Goal: Task Accomplishment & Management: Complete application form

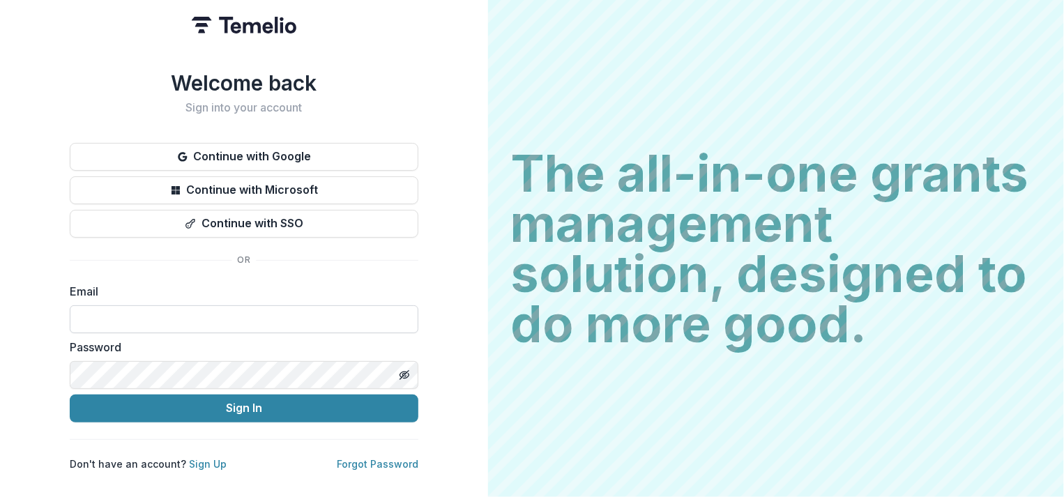
click at [135, 312] on input at bounding box center [244, 319] width 349 height 28
click at [204, 458] on link "Sign Up" at bounding box center [208, 464] width 38 height 12
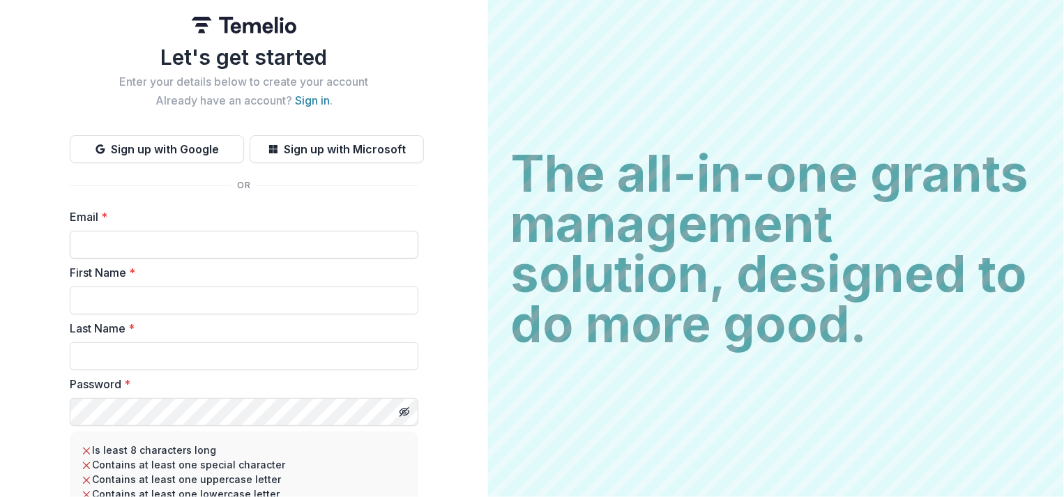
click at [106, 240] on input "Email *" at bounding box center [244, 245] width 349 height 28
type input "**********"
type input "******"
type input "*****"
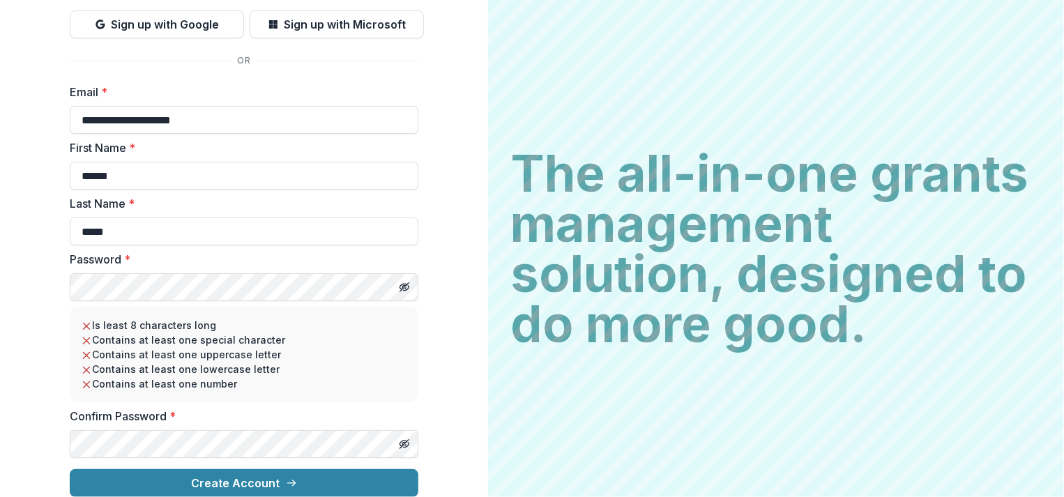
scroll to position [136, 0]
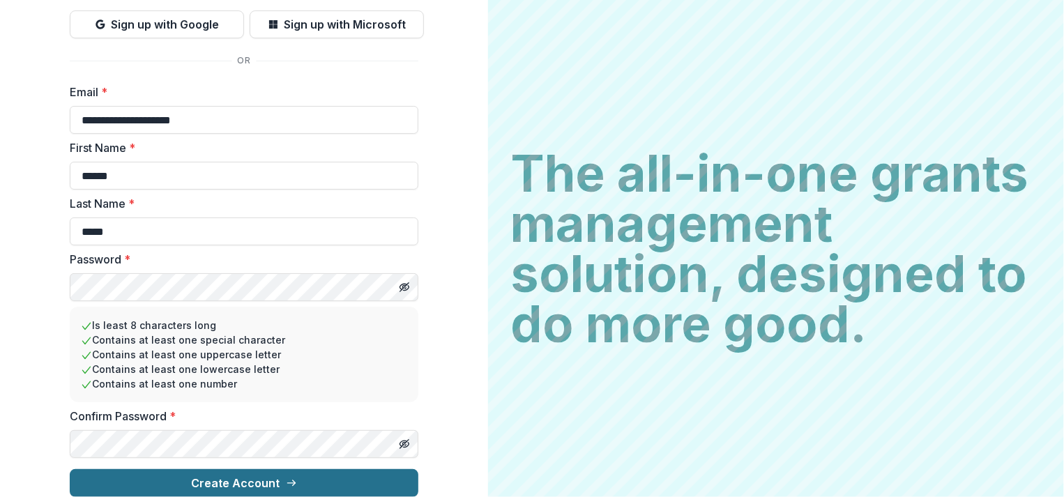
click at [118, 469] on button "Create Account" at bounding box center [244, 483] width 349 height 28
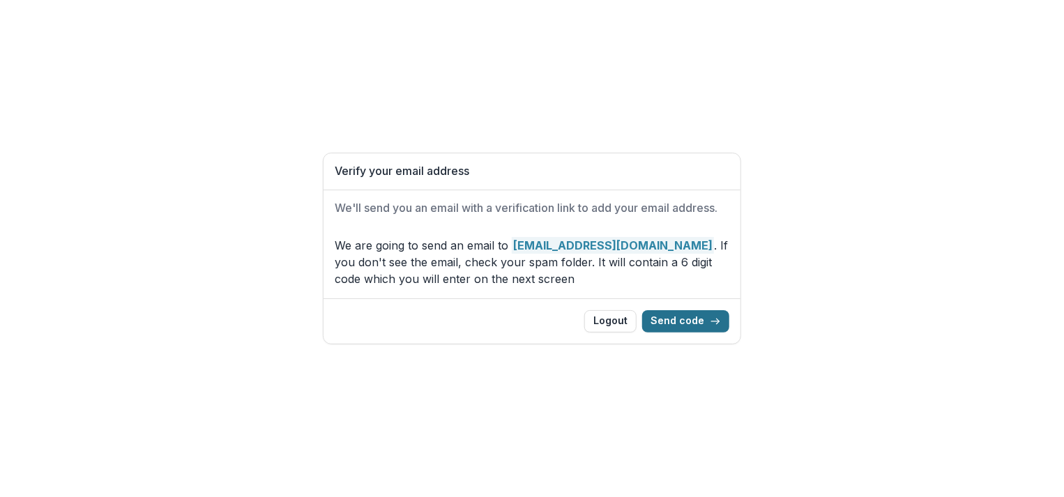
click at [669, 324] on button "Send code" at bounding box center [685, 321] width 87 height 22
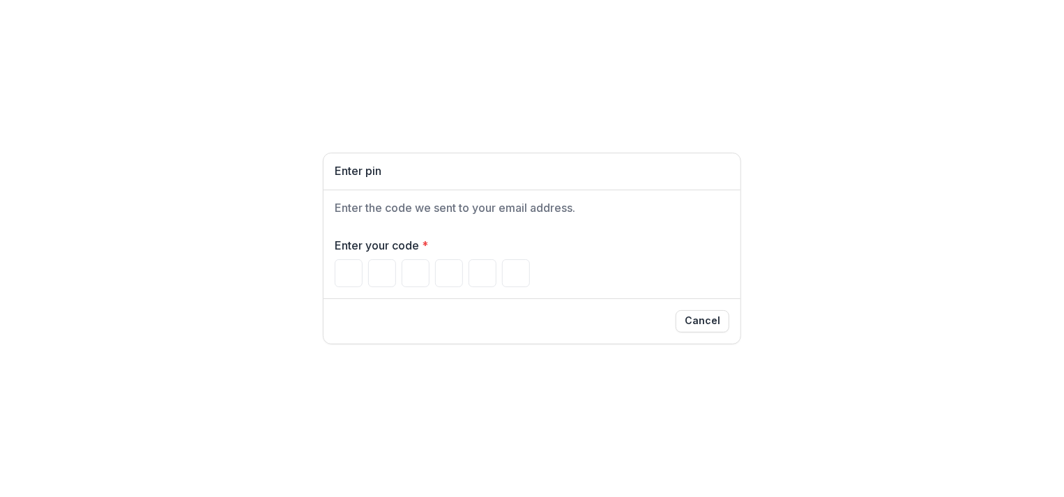
type input "*"
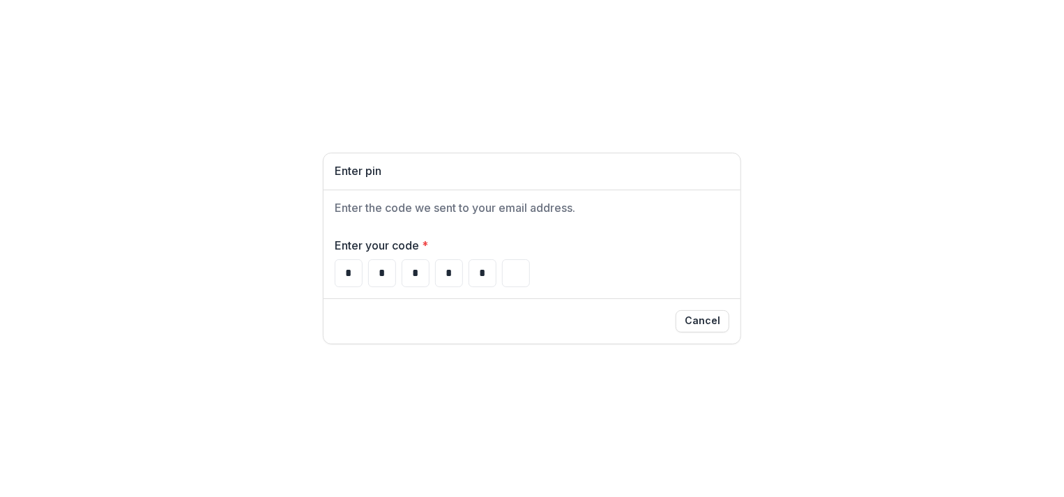
type input "*"
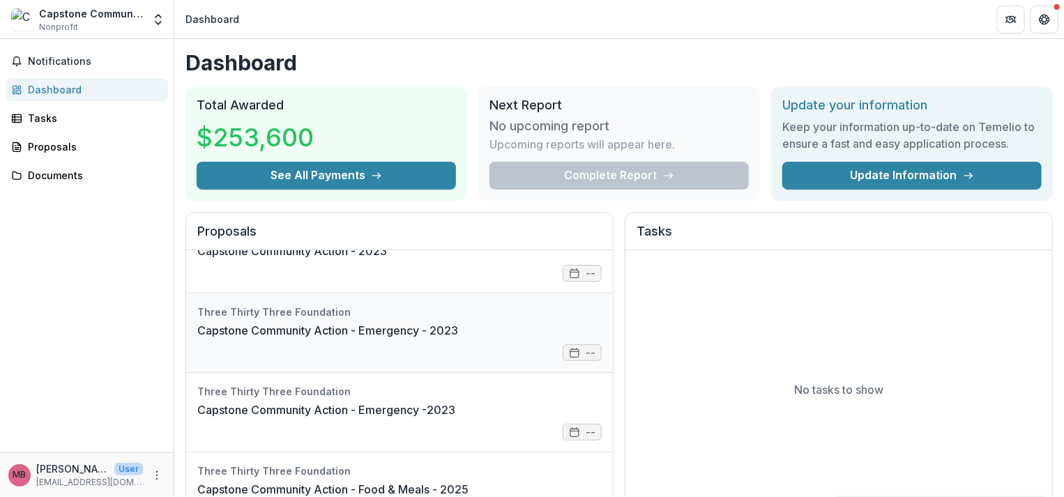
scroll to position [84, 0]
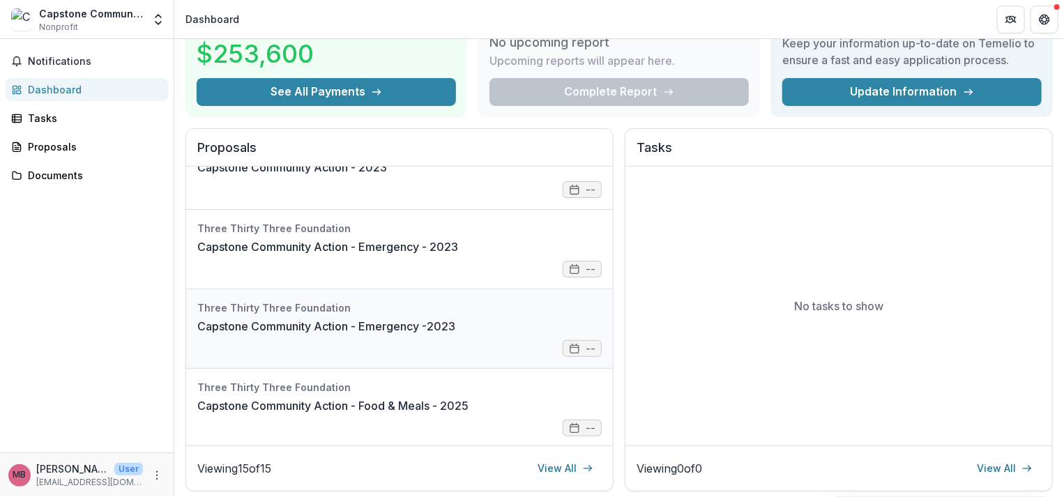
click at [229, 319] on link "Capstone Community Action - Emergency -2023" at bounding box center [326, 326] width 258 height 17
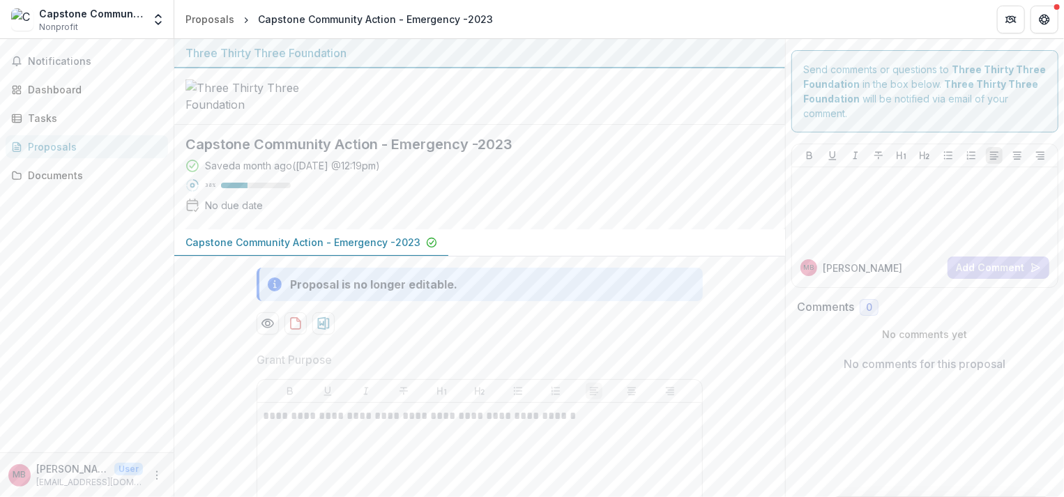
click at [219, 250] on p "Capstone Community Action - Emergency -2023" at bounding box center [302, 242] width 235 height 15
click at [64, 89] on div "Dashboard" at bounding box center [92, 89] width 129 height 15
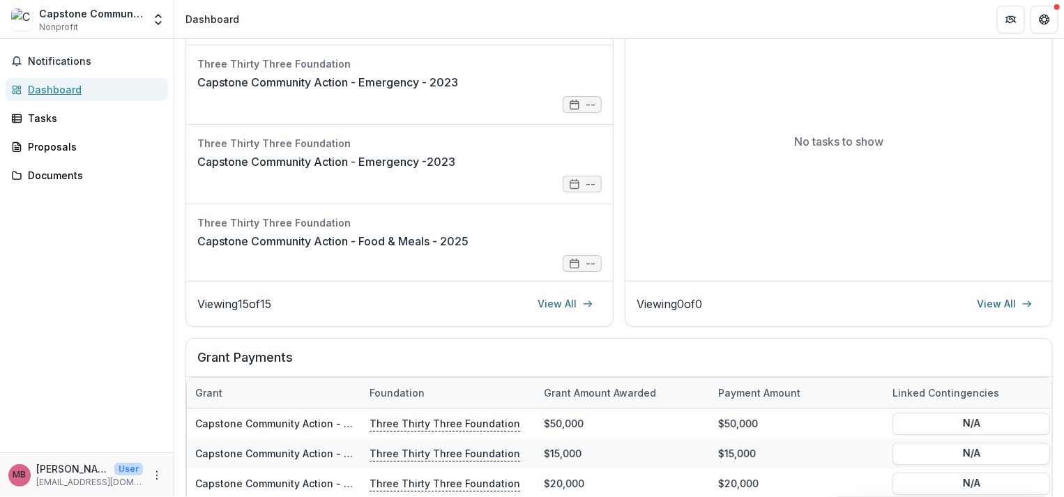
scroll to position [251, 0]
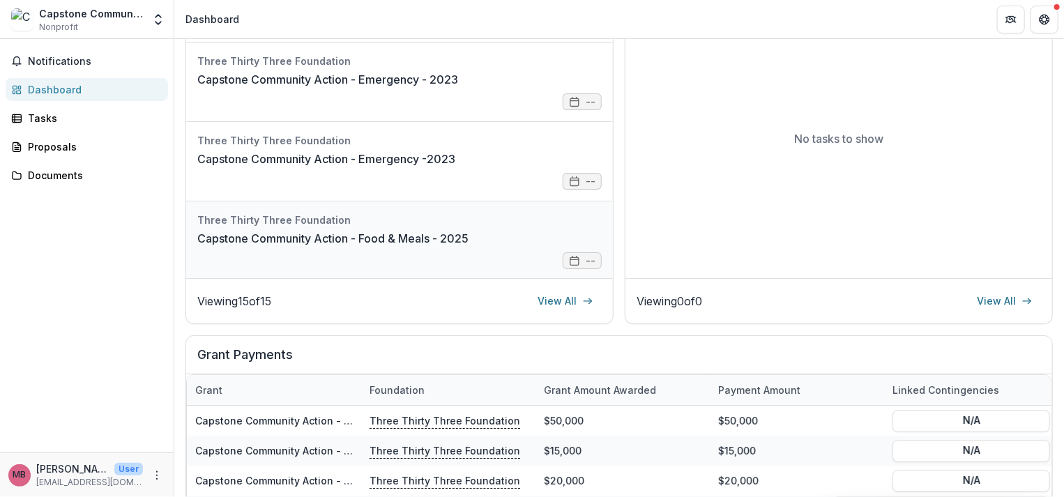
click at [281, 230] on link "Capstone Community Action - Food & Meals - 2025" at bounding box center [332, 238] width 271 height 17
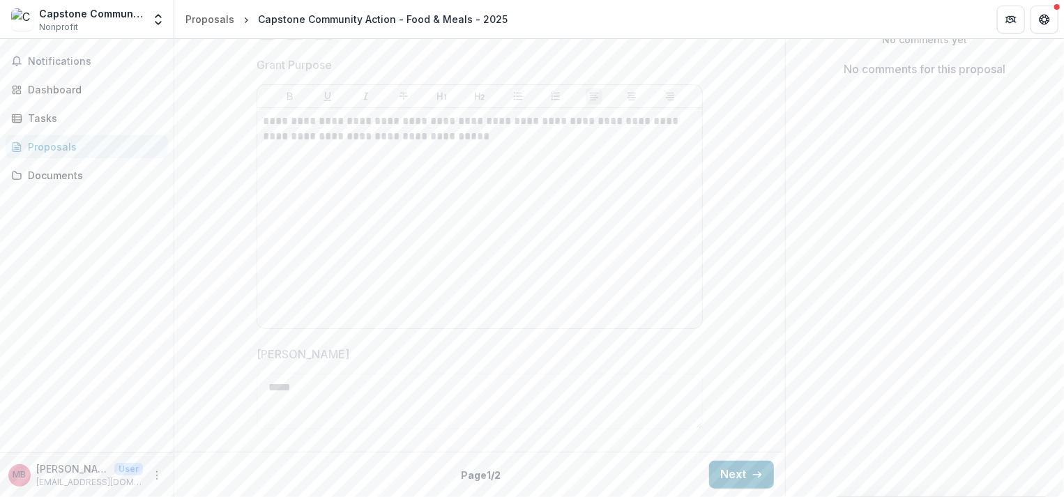
scroll to position [364, 0]
click at [730, 469] on button "Next" at bounding box center [741, 475] width 65 height 28
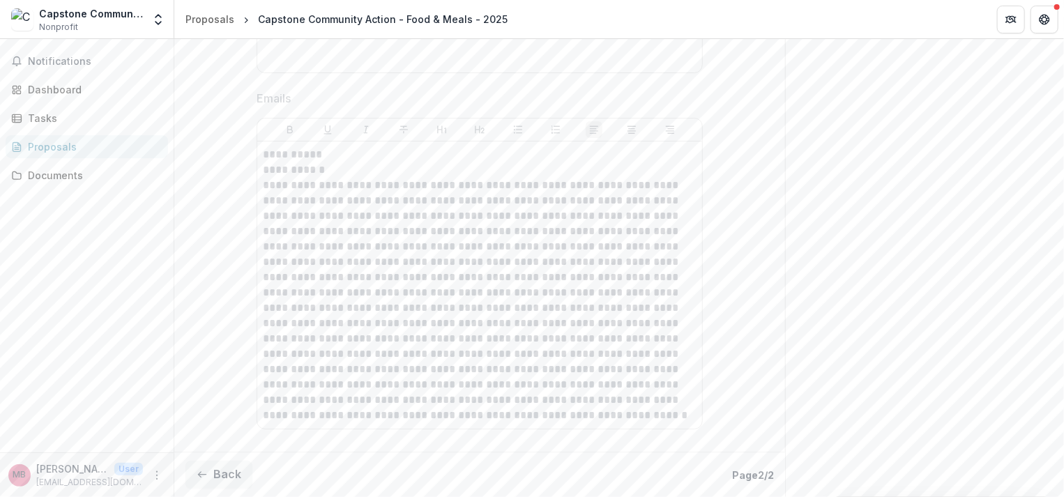
scroll to position [2707, 0]
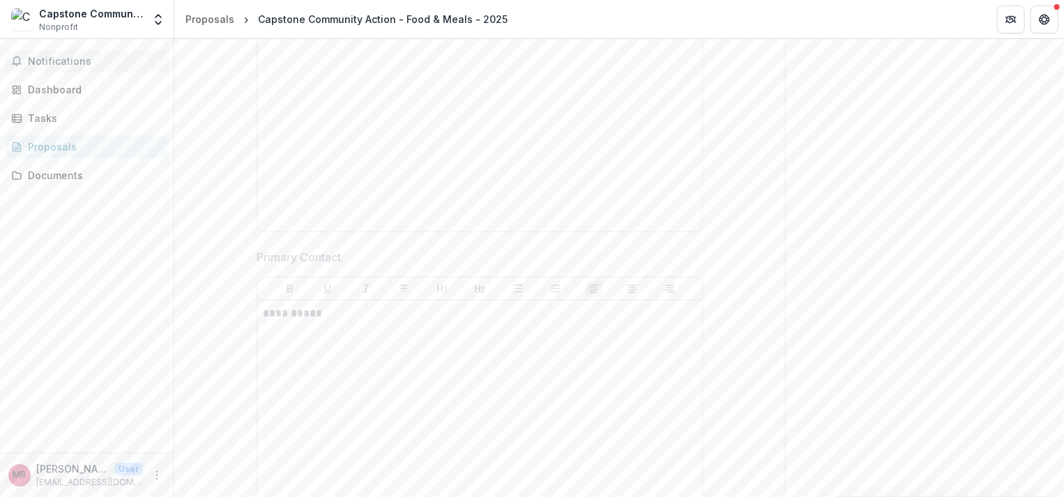
click at [40, 61] on span "Notifications" at bounding box center [95, 62] width 135 height 12
click at [33, 84] on div "Dashboard" at bounding box center [92, 89] width 129 height 15
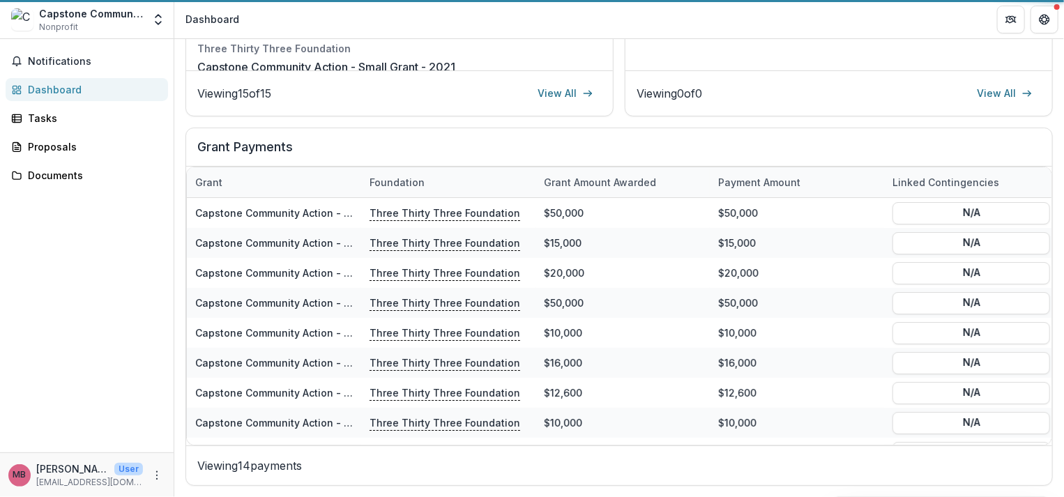
scroll to position [457, 0]
